Goal: Transaction & Acquisition: Purchase product/service

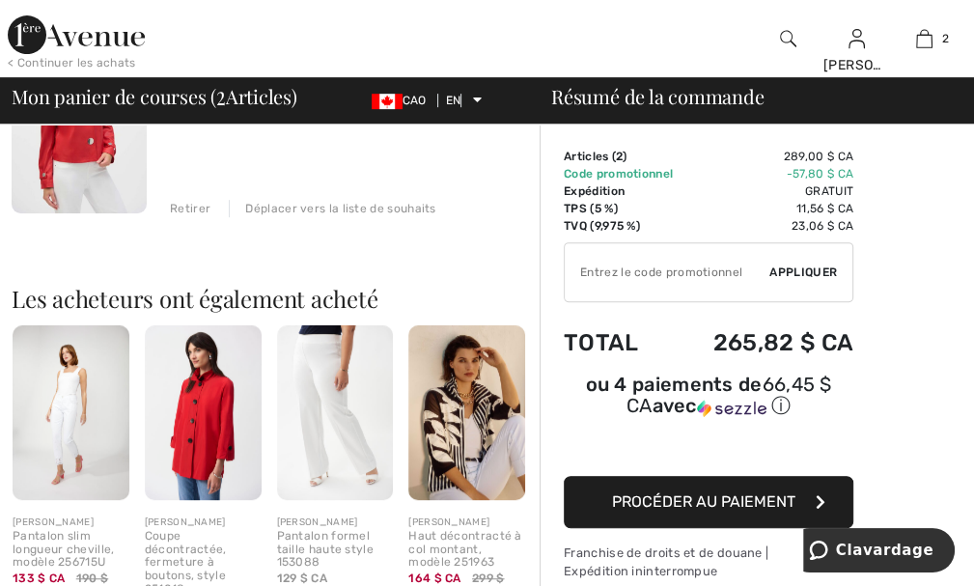
scroll to position [564, 0]
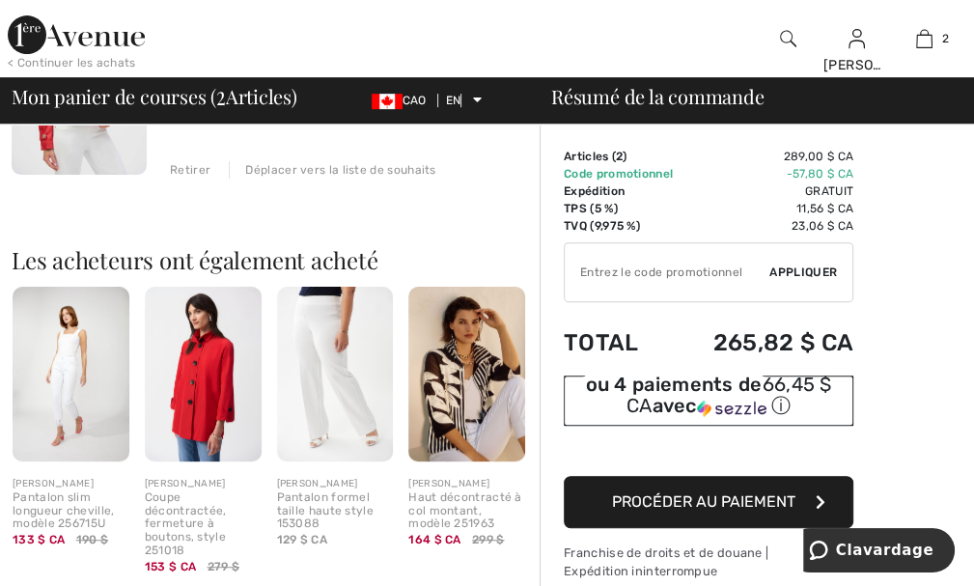
click at [713, 407] on img at bounding box center [731, 408] width 69 height 17
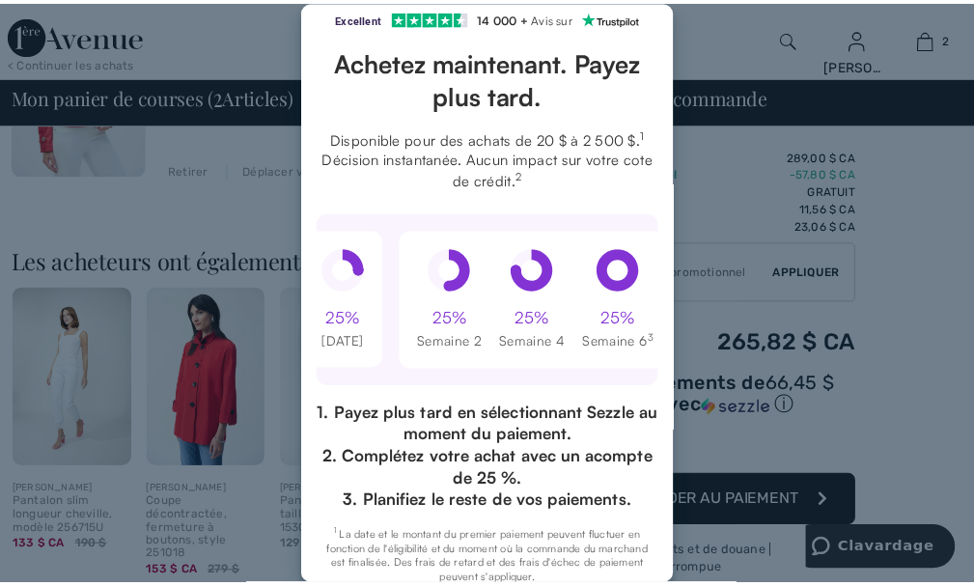
scroll to position [0, 0]
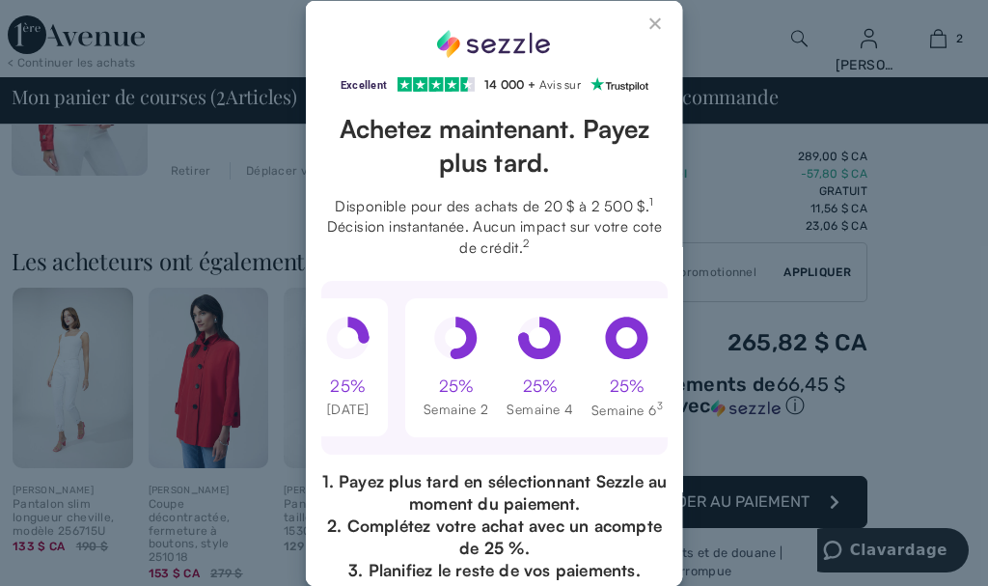
click at [645, 23] on button "Close Sezzle Modal" at bounding box center [656, 26] width 23 height 23
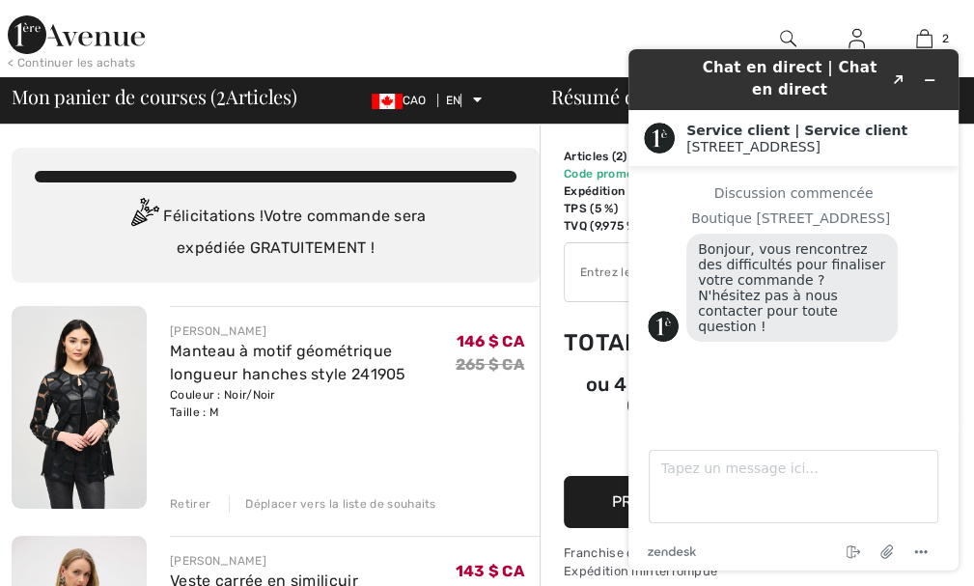
click at [552, 35] on div at bounding box center [396, 38] width 487 height 77
click at [928, 78] on icon "Réduire le widget" at bounding box center [930, 80] width 14 height 14
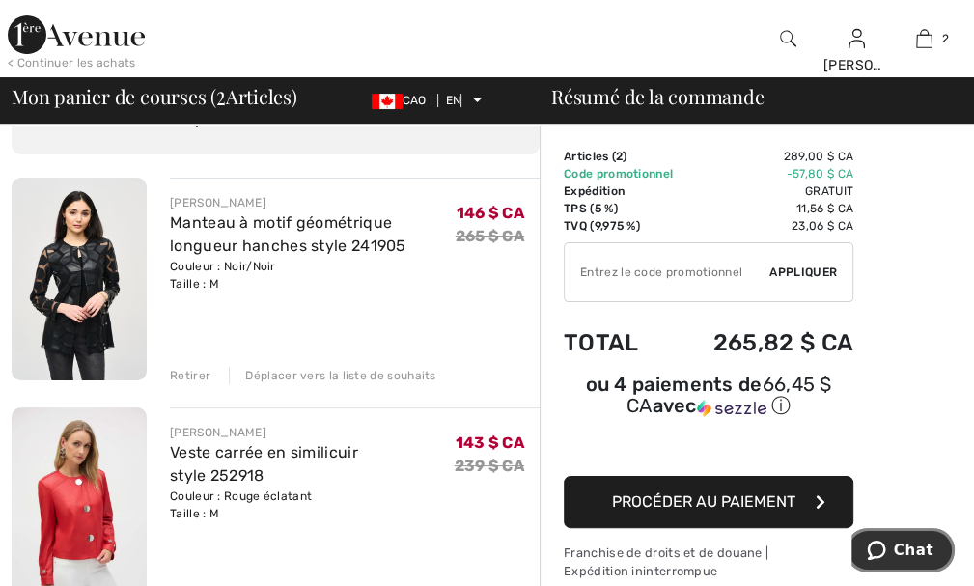
scroll to position [120, 0]
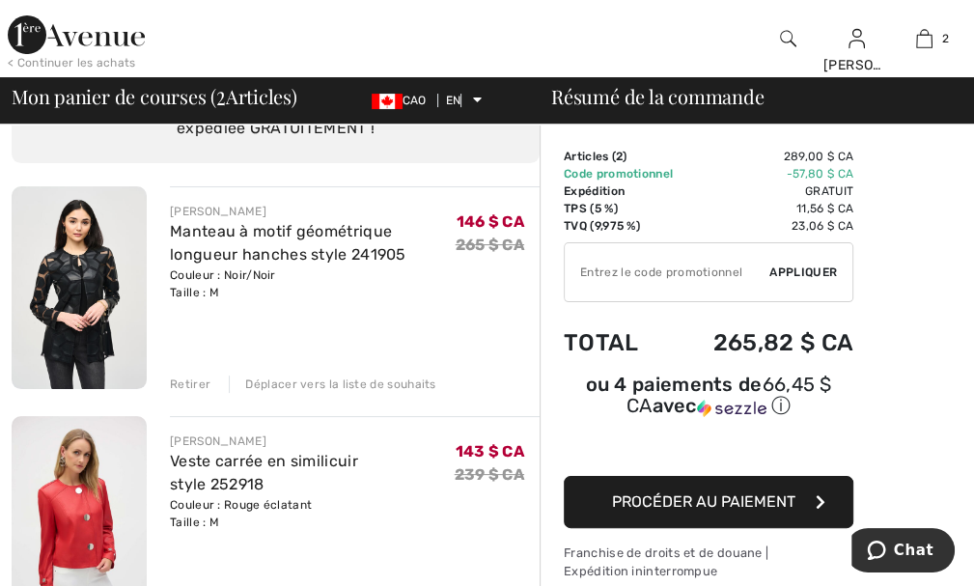
click at [691, 508] on font "Procéder au paiement" at bounding box center [703, 501] width 183 height 18
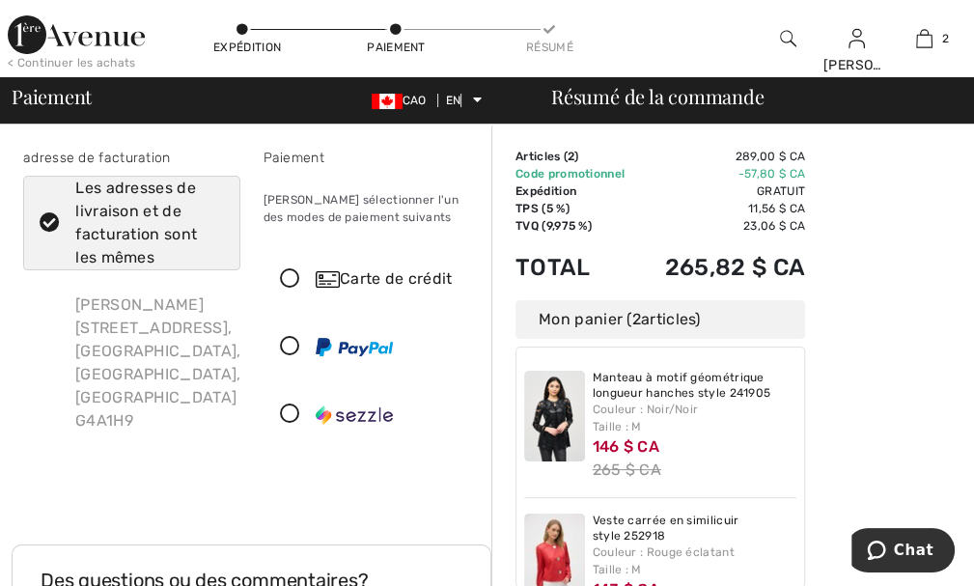
click at [290, 412] on icon at bounding box center [289, 414] width 51 height 20
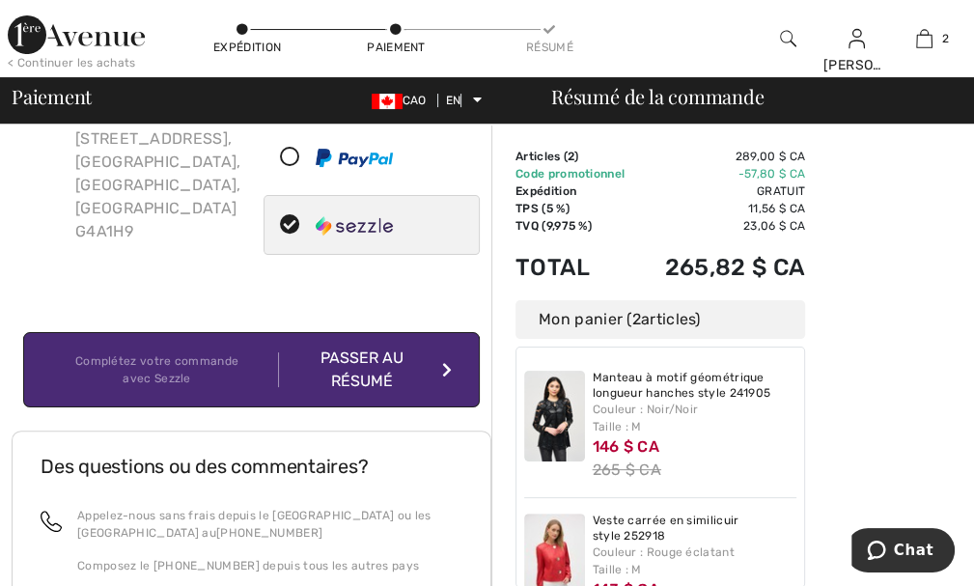
scroll to position [190, 0]
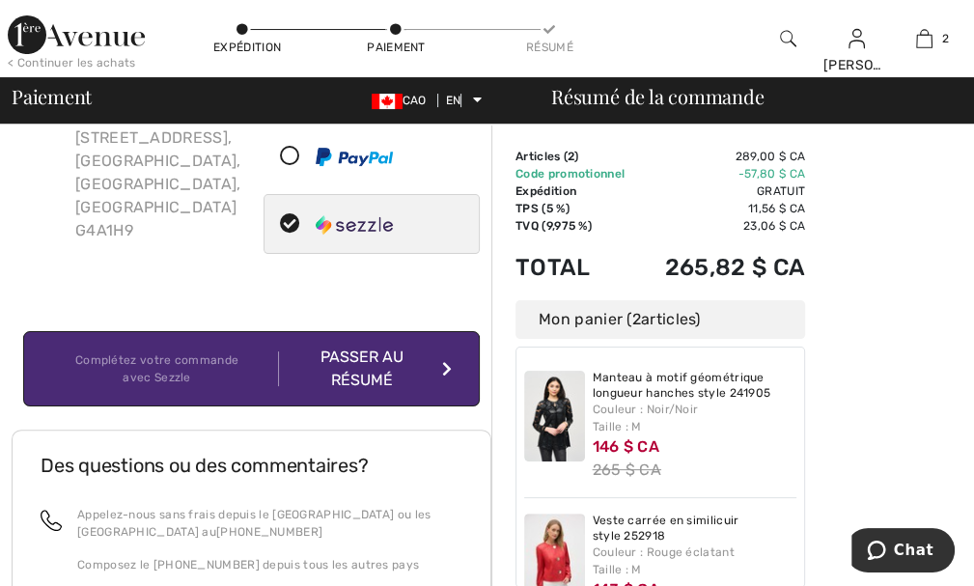
click at [367, 367] on div "Passer au résumé" at bounding box center [365, 369] width 173 height 46
